Goal: Check status

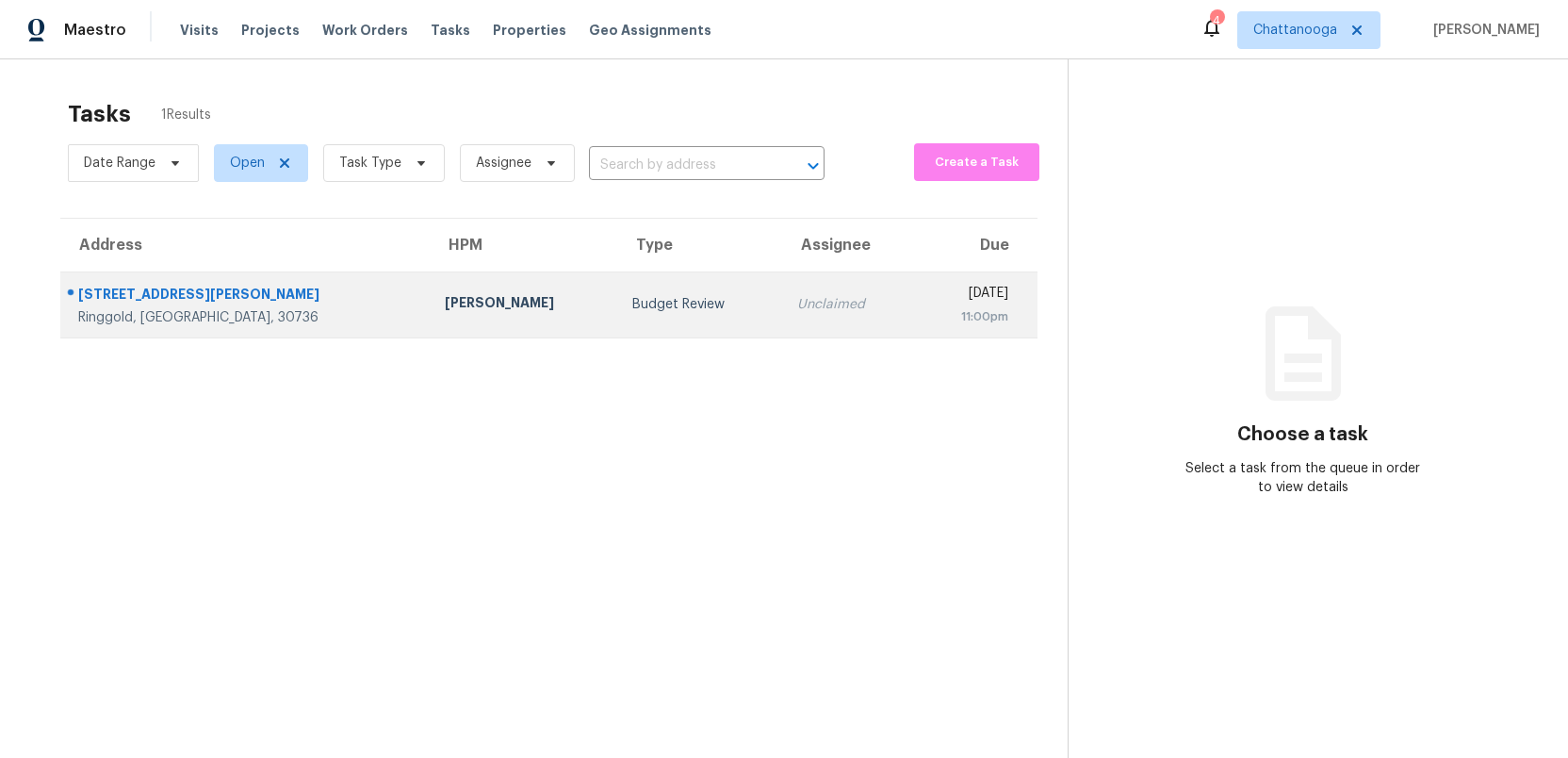
click at [632, 298] on div "Budget Review" at bounding box center [699, 304] width 135 height 18
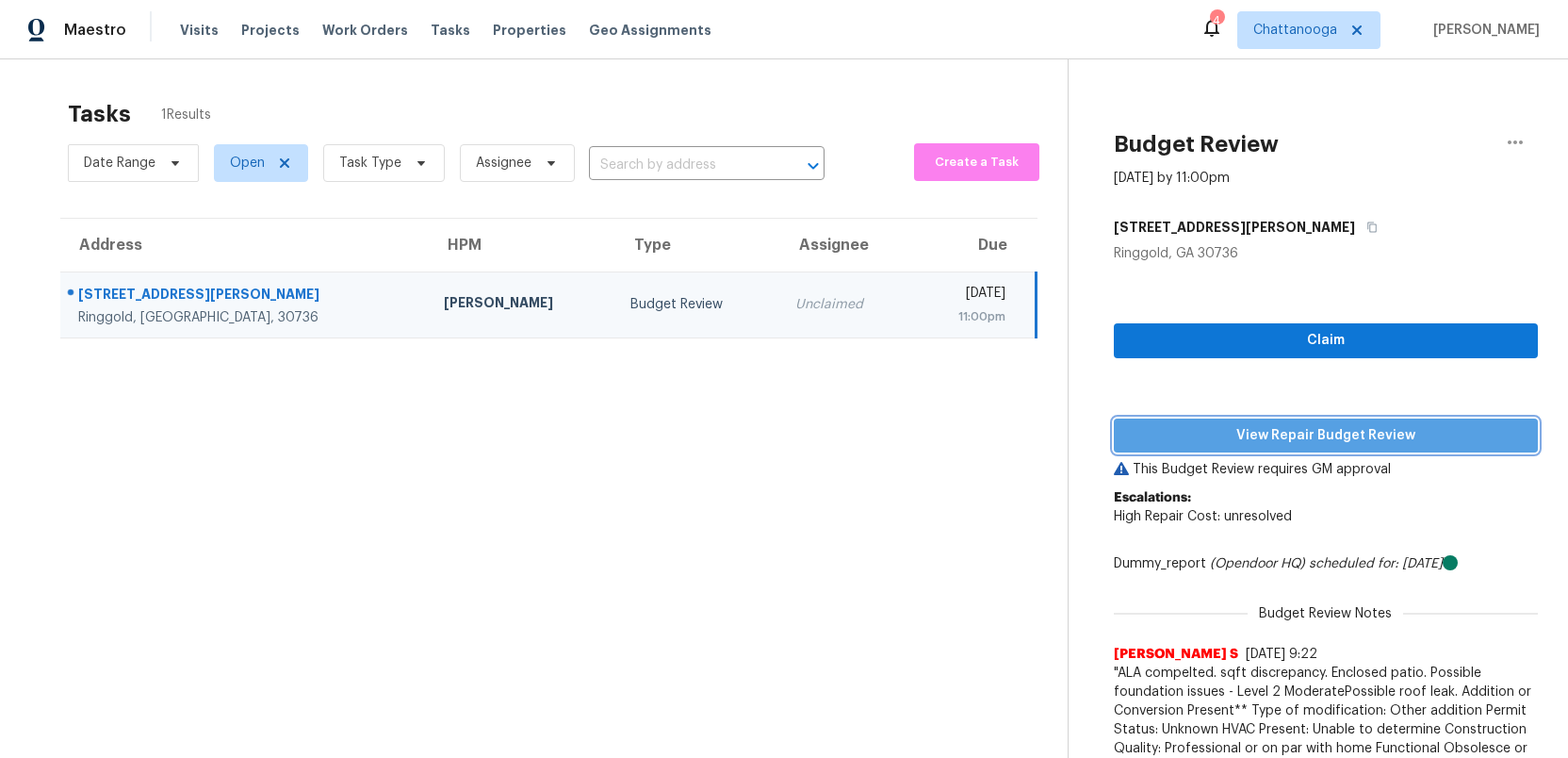
click at [1291, 441] on span "View Repair Budget Review" at bounding box center [1325, 436] width 394 height 23
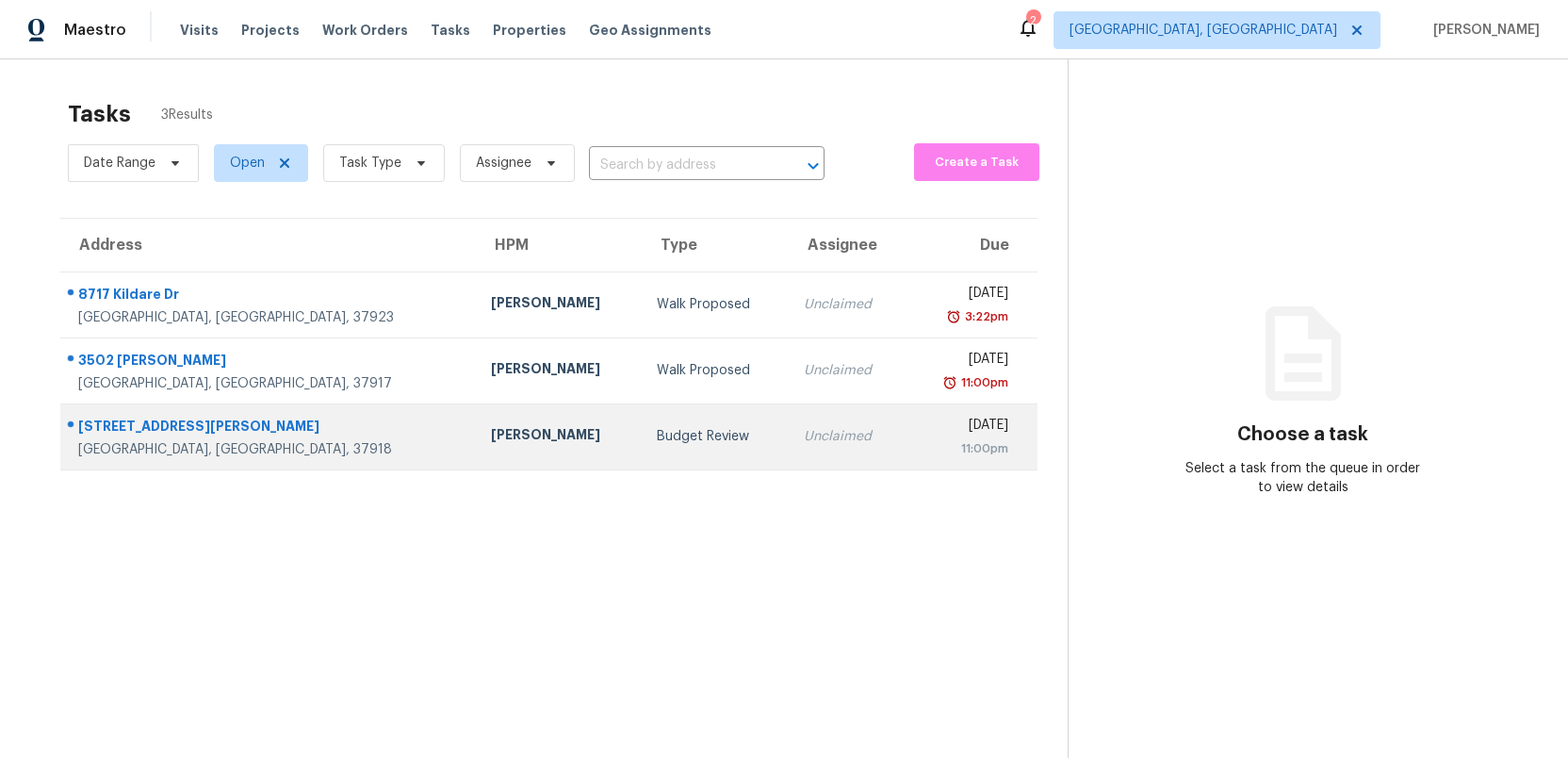
click at [657, 430] on div "Budget Review" at bounding box center [715, 436] width 117 height 18
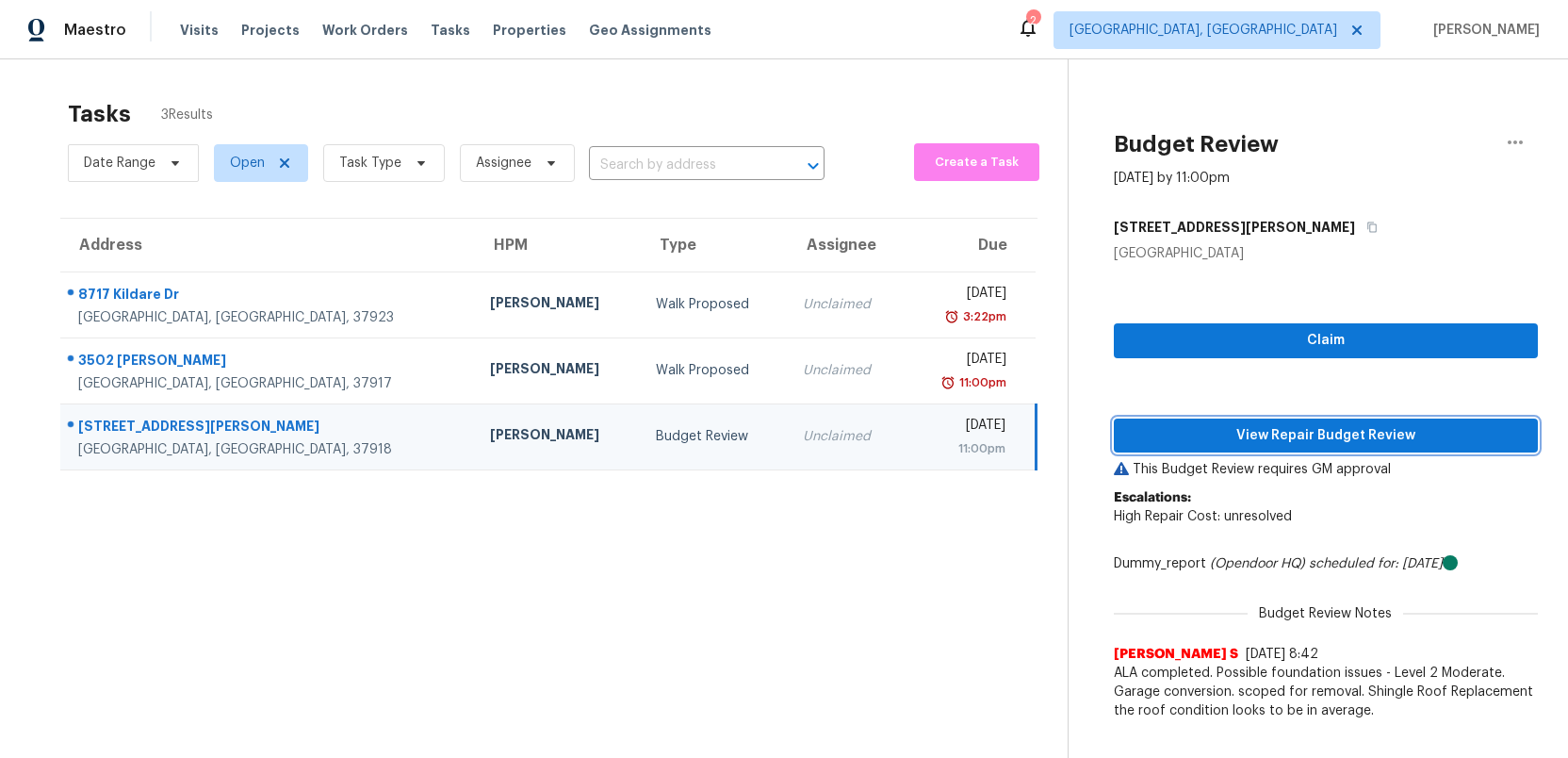
click at [1267, 427] on span "View Repair Budget Review" at bounding box center [1325, 436] width 394 height 23
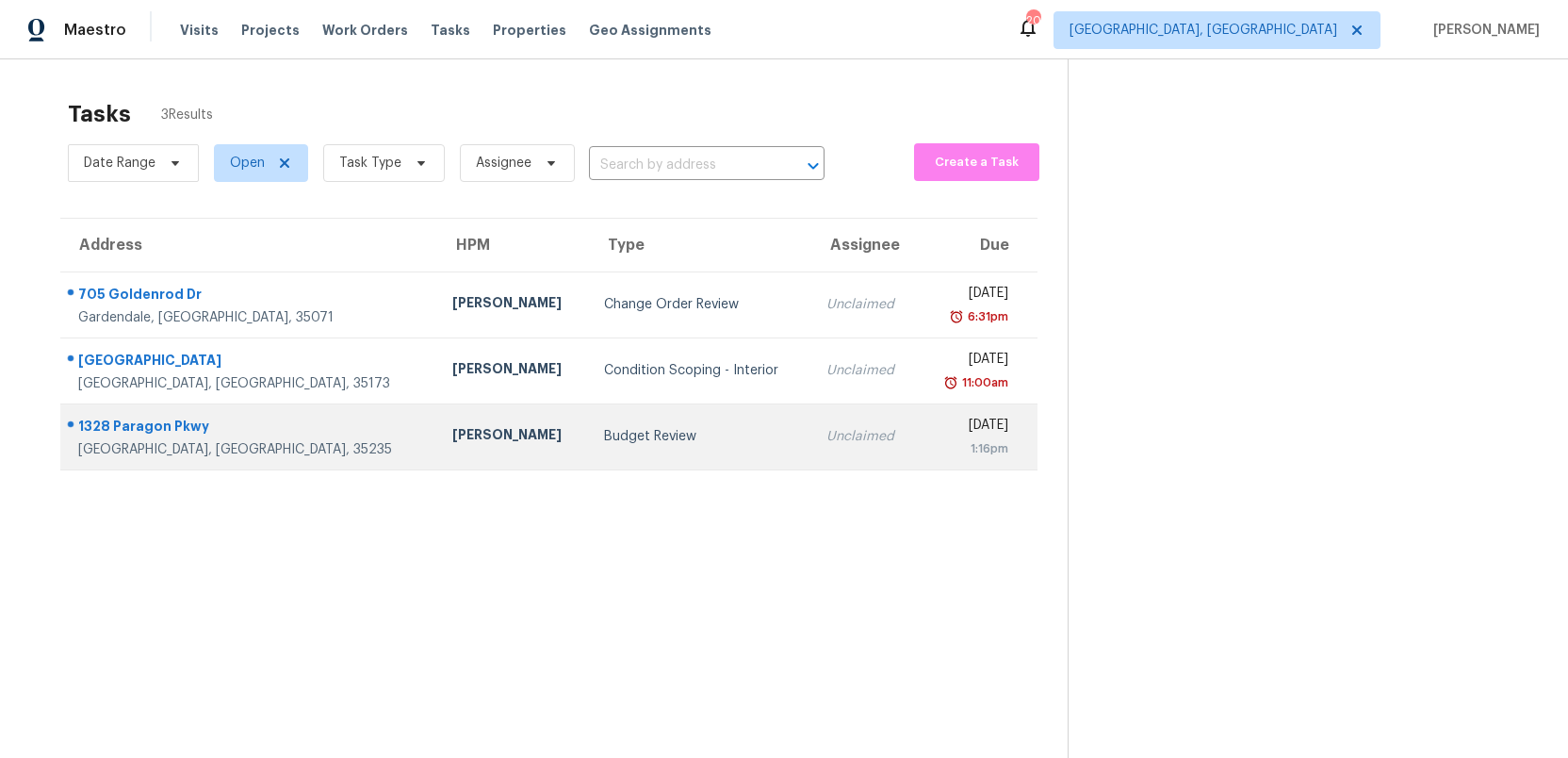
click at [604, 436] on div "Budget Review" at bounding box center [700, 436] width 193 height 18
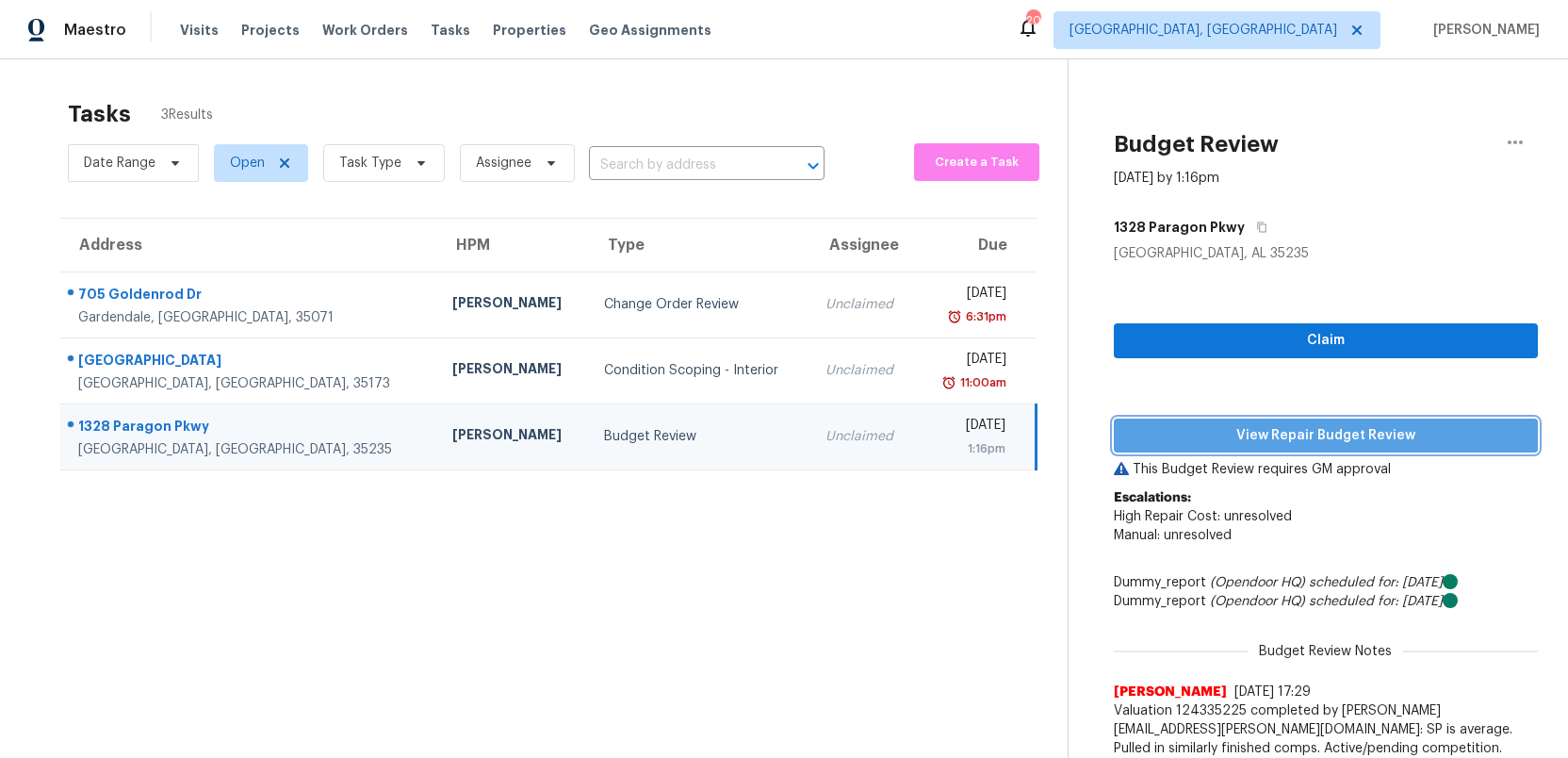
click at [1305, 431] on span "View Repair Budget Review" at bounding box center [1325, 436] width 394 height 23
